Goal: Find specific page/section: Find specific page/section

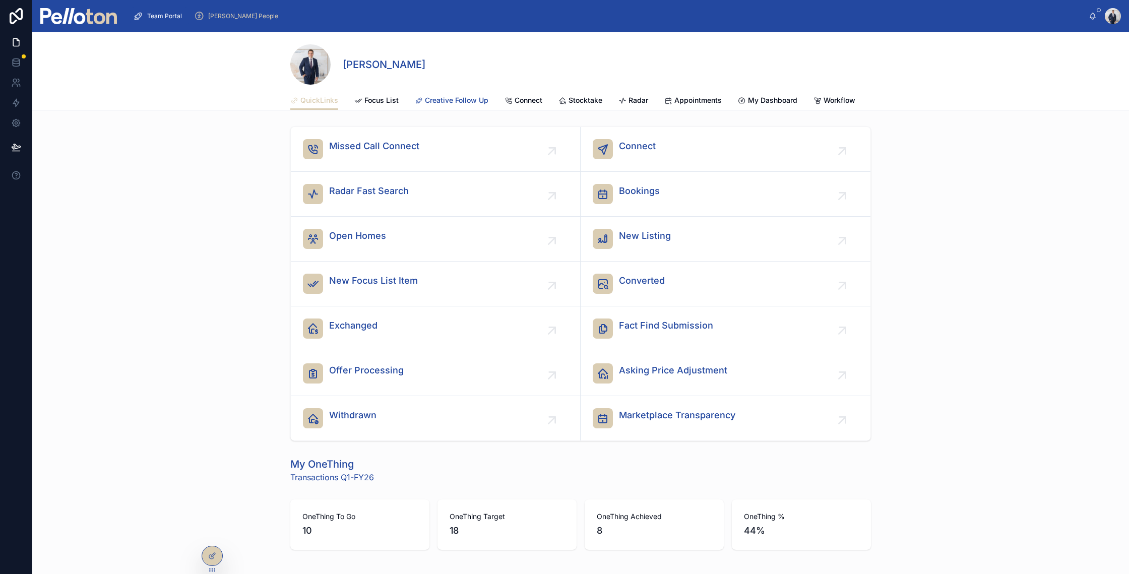
click at [457, 100] on span "Creative Follow Up" at bounding box center [457, 100] width 64 height 10
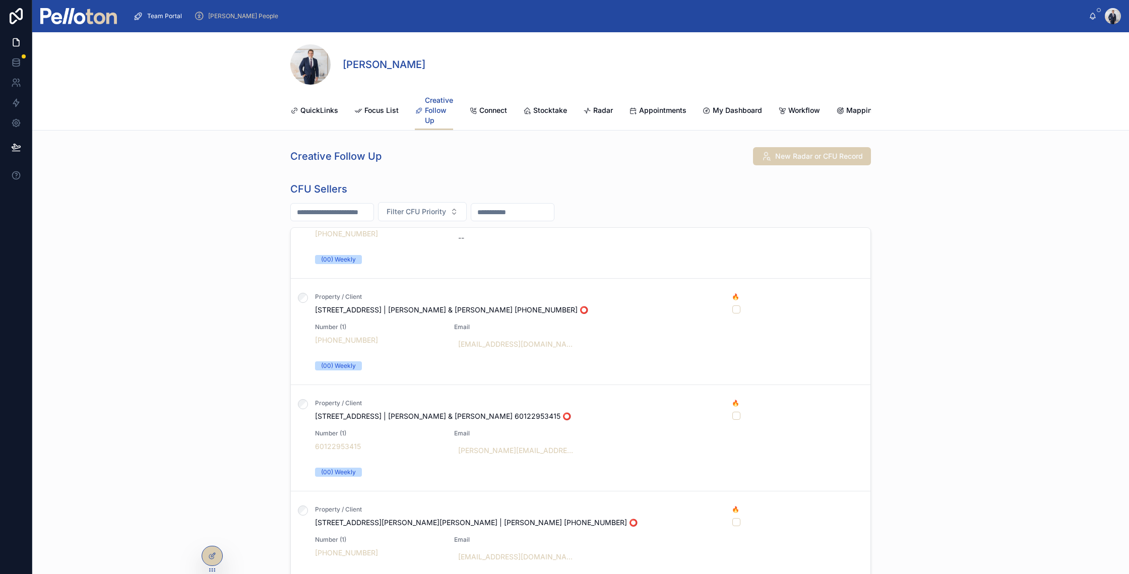
scroll to position [588, 0]
click at [400, 324] on div "Property / Client [STREET_ADDRESS] | [PERSON_NAME] & [PERSON_NAME] [PHONE_NUMBE…" at bounding box center [580, 331] width 555 height 78
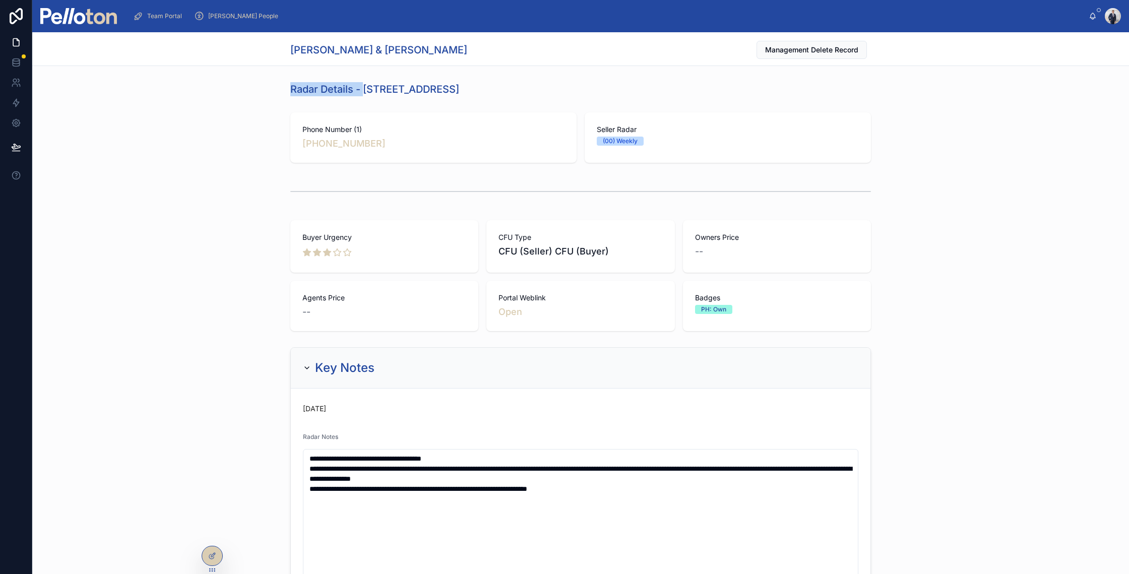
drag, startPoint x: 361, startPoint y: 87, endPoint x: 540, endPoint y: 82, distance: 179.0
click at [540, 82] on div "Radar Details - [STREET_ADDRESS]" at bounding box center [580, 89] width 1097 height 22
drag, startPoint x: 521, startPoint y: 85, endPoint x: 361, endPoint y: 88, distance: 159.8
click at [361, 88] on div "Radar Details - [STREET_ADDRESS]" at bounding box center [580, 89] width 581 height 14
copy h1 "[STREET_ADDRESS]"
